Goal: Task Accomplishment & Management: Manage account settings

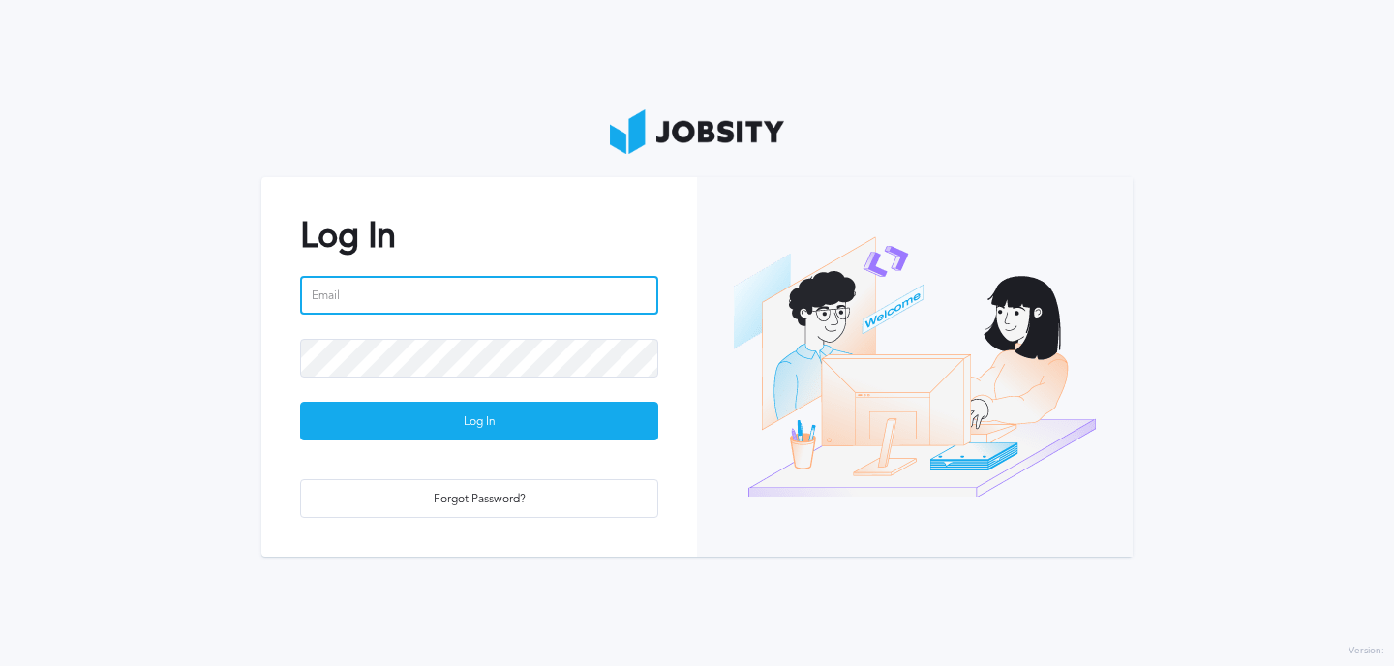
click at [539, 302] on input "email" at bounding box center [479, 295] width 358 height 39
click at [0, 665] on com-1password-button at bounding box center [0, 666] width 0 height 0
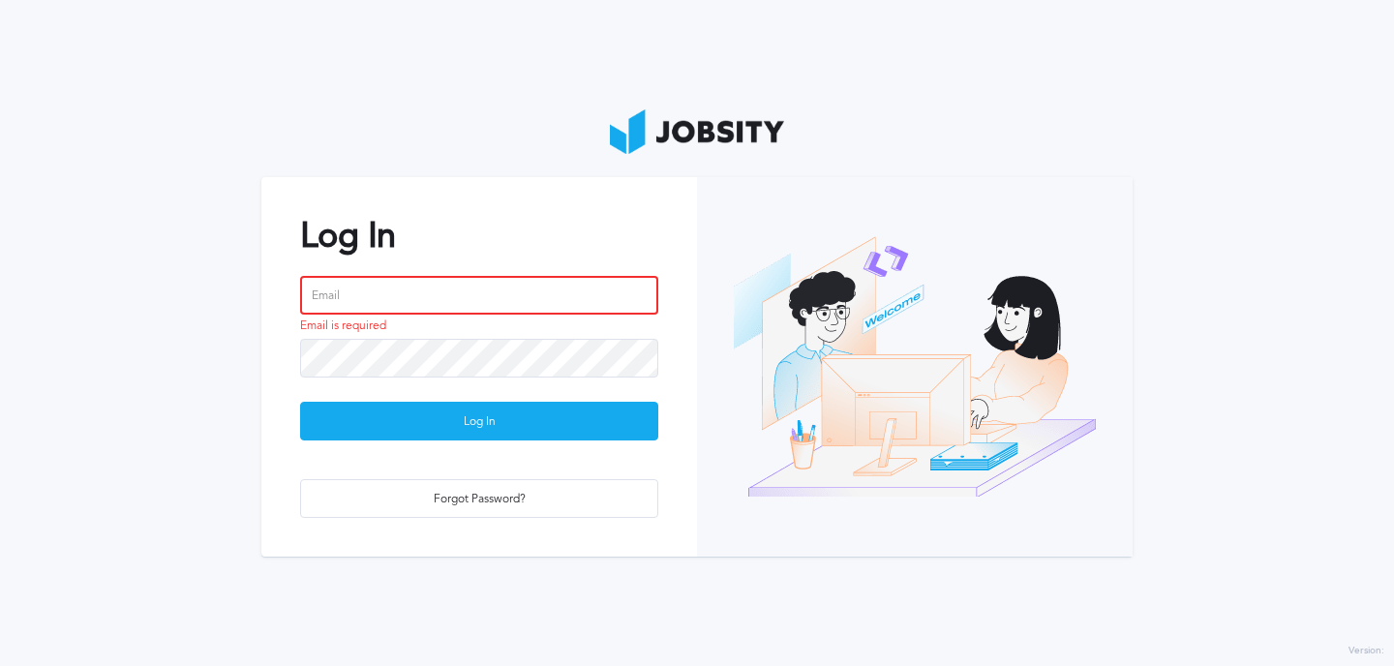
click at [495, 288] on input "email" at bounding box center [479, 295] width 358 height 39
type input "[EMAIL_ADDRESS][DOMAIN_NAME]"
click at [73, 317] on section "Log In [EMAIL_ADDRESS][DOMAIN_NAME] Email is required Log In Forgot Password?" at bounding box center [697, 333] width 1394 height 666
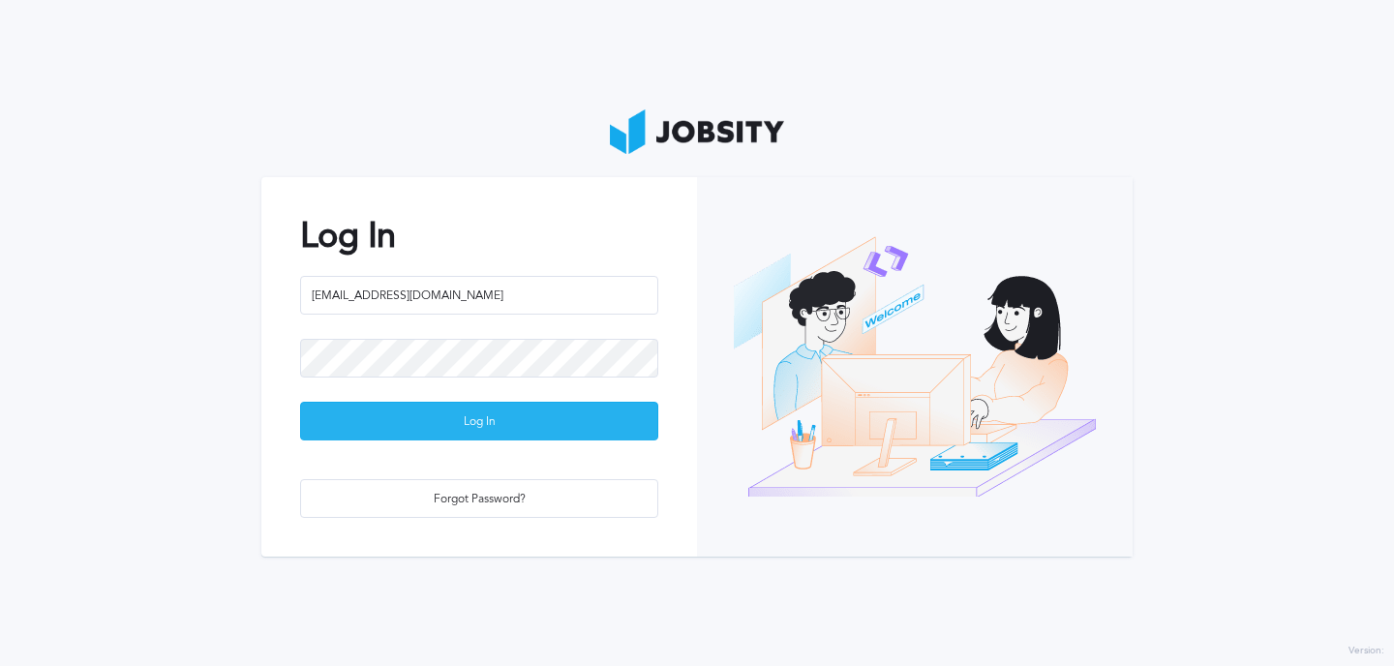
click at [349, 423] on div "Log In" at bounding box center [479, 422] width 356 height 39
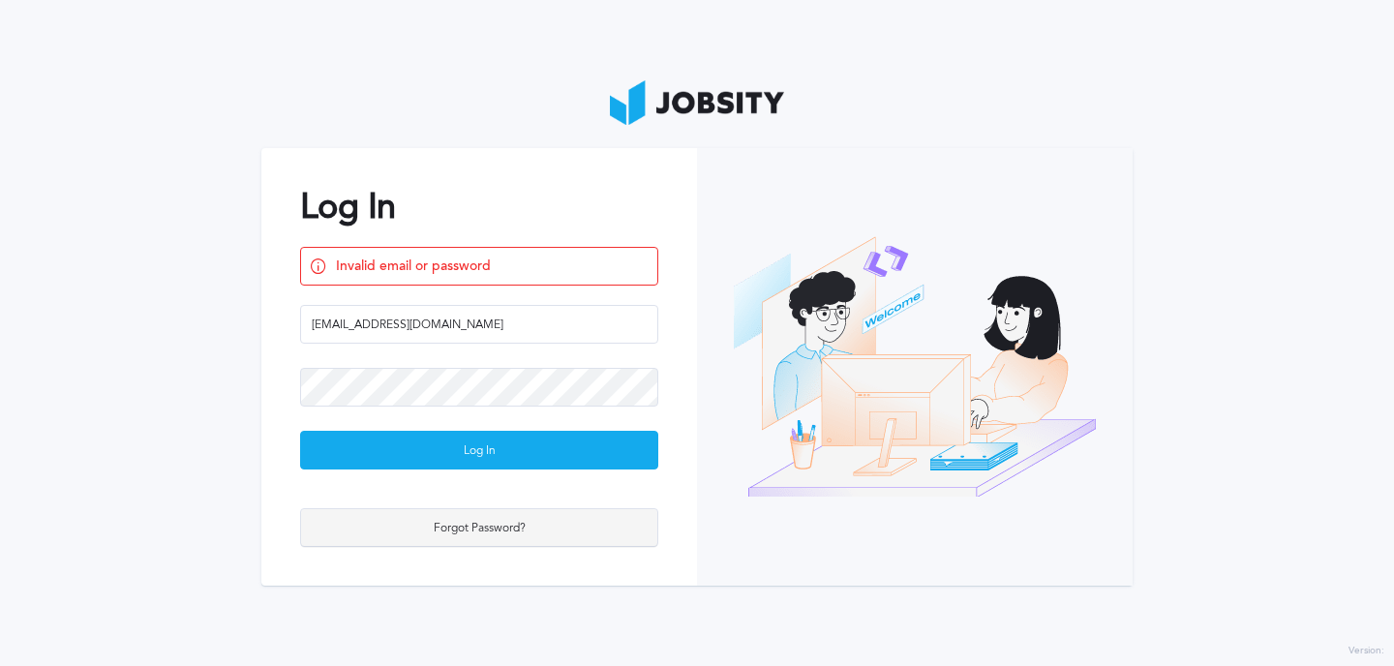
click at [448, 534] on div "Forgot Password?" at bounding box center [479, 528] width 356 height 39
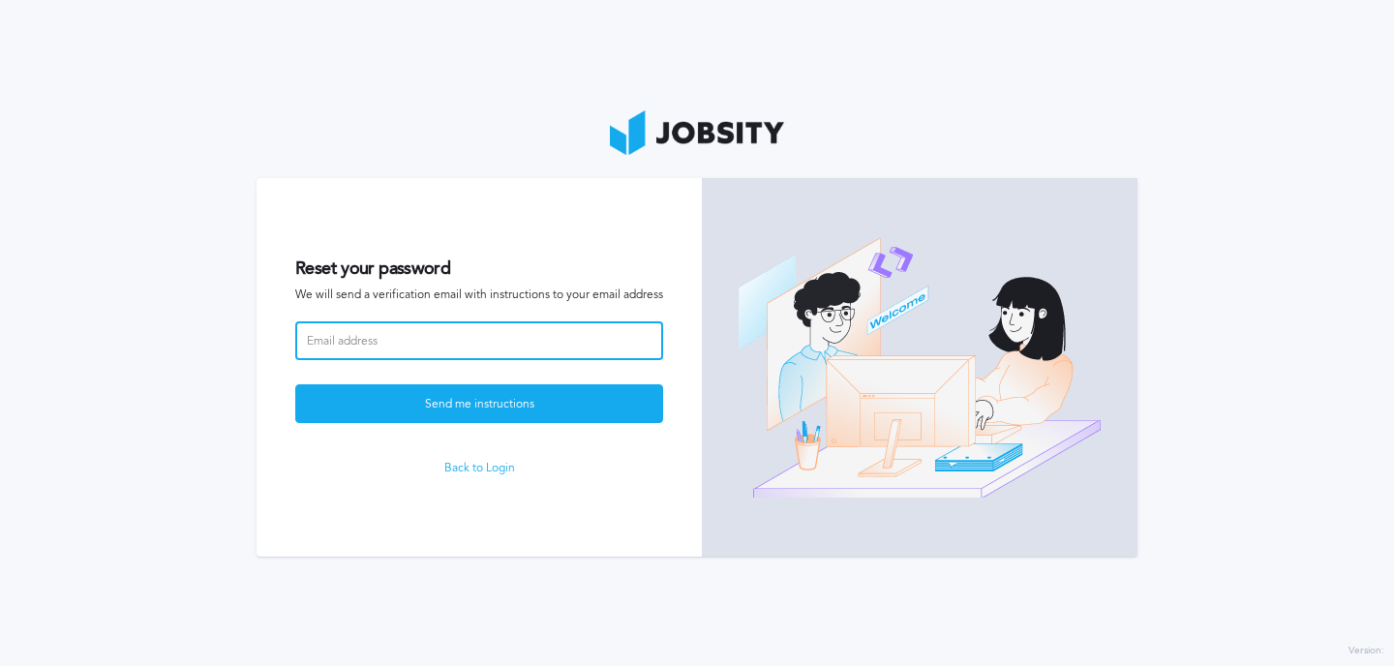
click at [505, 324] on input at bounding box center [479, 340] width 368 height 39
type input "[EMAIL_ADDRESS][DOMAIN_NAME]"
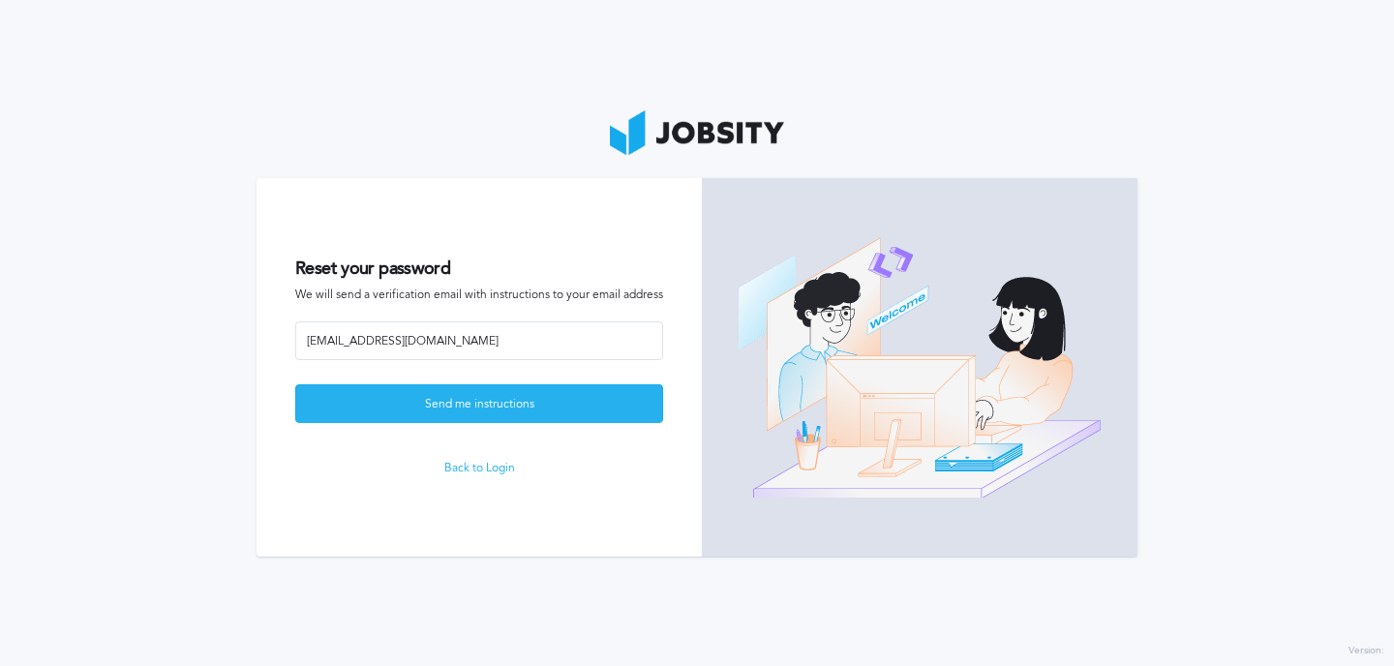
click at [556, 387] on div "Send me instructions" at bounding box center [479, 404] width 366 height 39
